Goal: Subscribe to service/newsletter

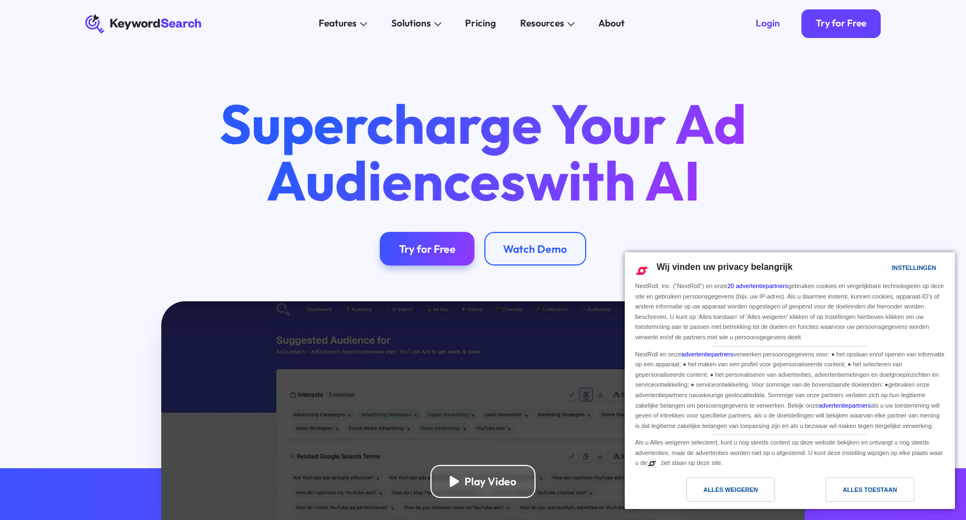
drag, startPoint x: 747, startPoint y: 484, endPoint x: 750, endPoint y: 471, distance: 13.0
click at [747, 484] on div "Alles weigeren" at bounding box center [731, 490] width 55 height 12
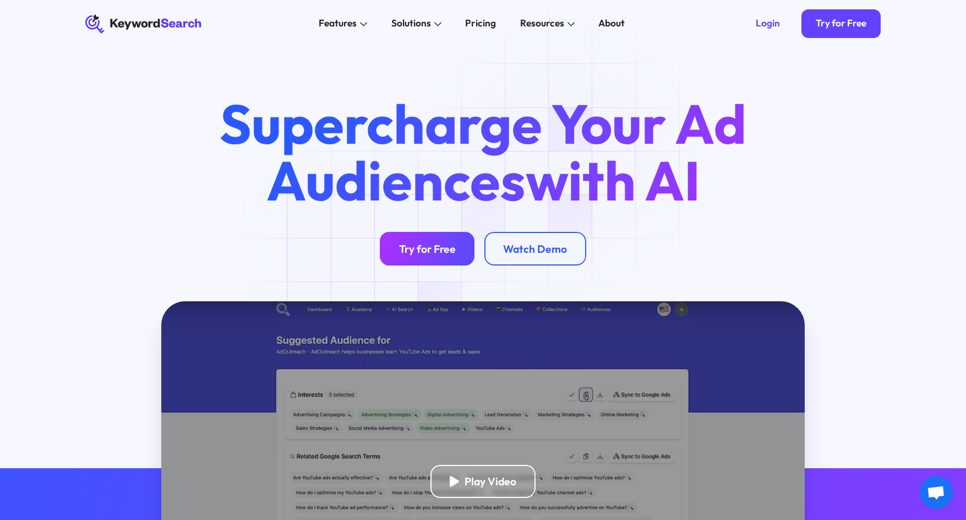
click at [388, 259] on link "Try for Free" at bounding box center [427, 249] width 95 height 34
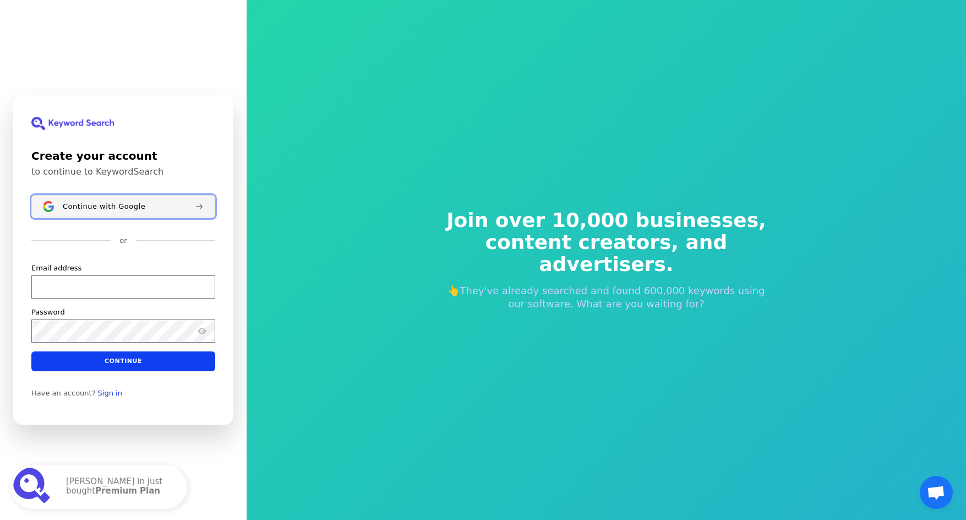
click at [122, 204] on span "Continue with Google" at bounding box center [104, 206] width 83 height 9
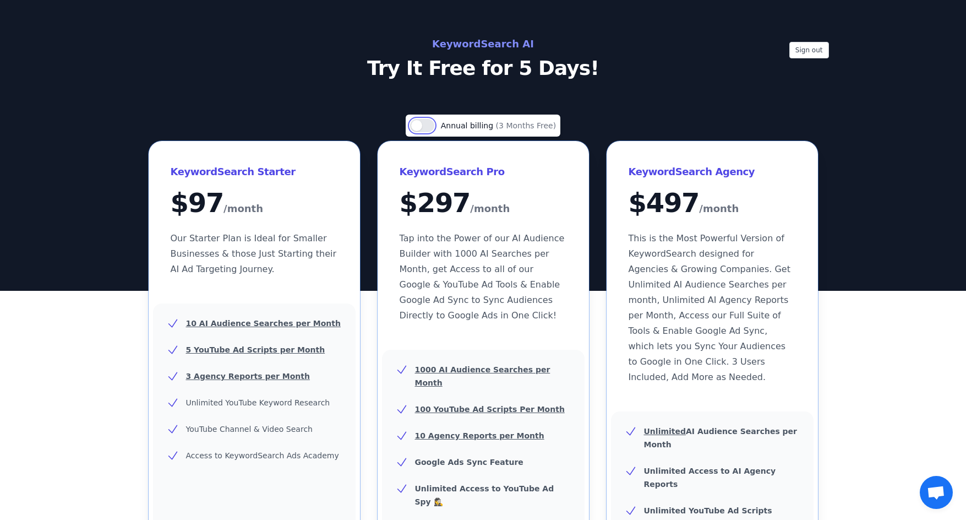
click at [421, 125] on button "Use setting" at bounding box center [422, 125] width 24 height 13
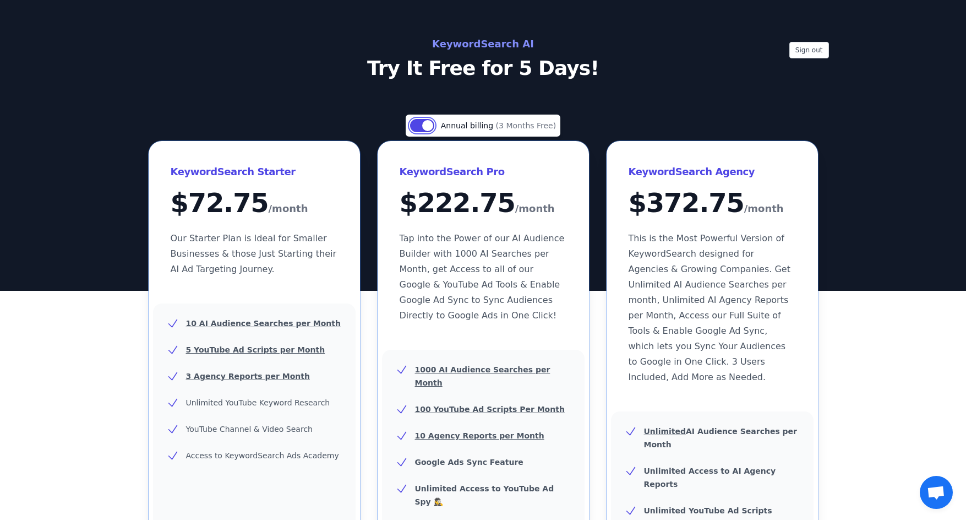
click at [421, 125] on button "Use setting" at bounding box center [422, 125] width 24 height 13
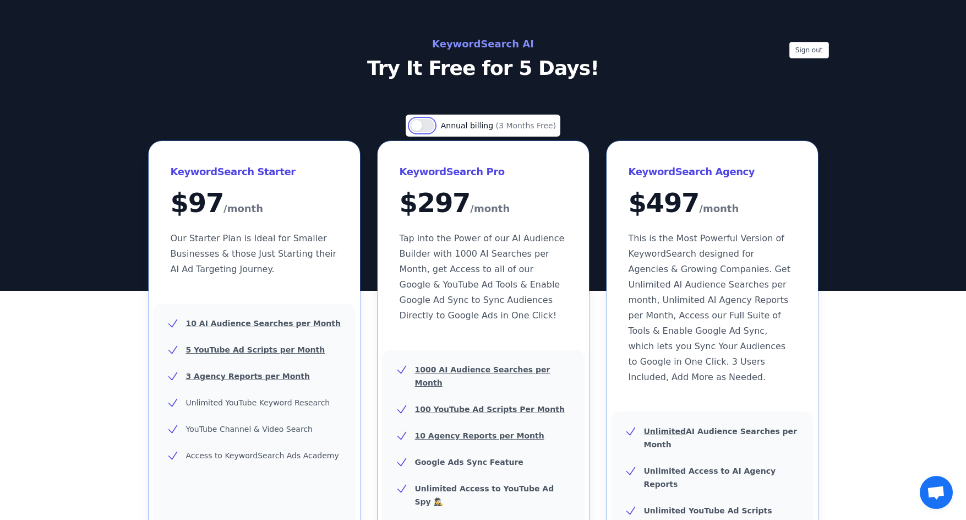
click at [421, 125] on button "Use setting" at bounding box center [422, 125] width 24 height 13
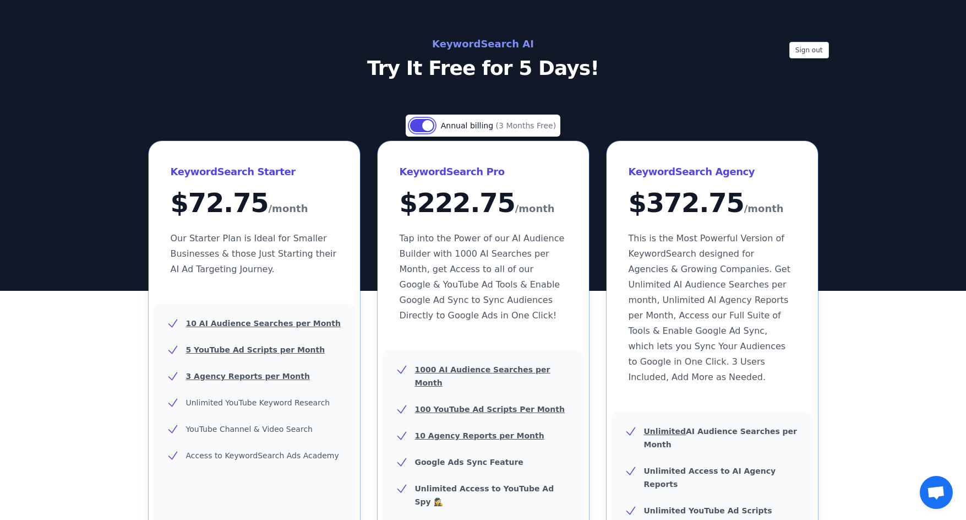
click at [421, 125] on button "Use setting" at bounding box center [422, 125] width 24 height 13
